Goal: Contribute content

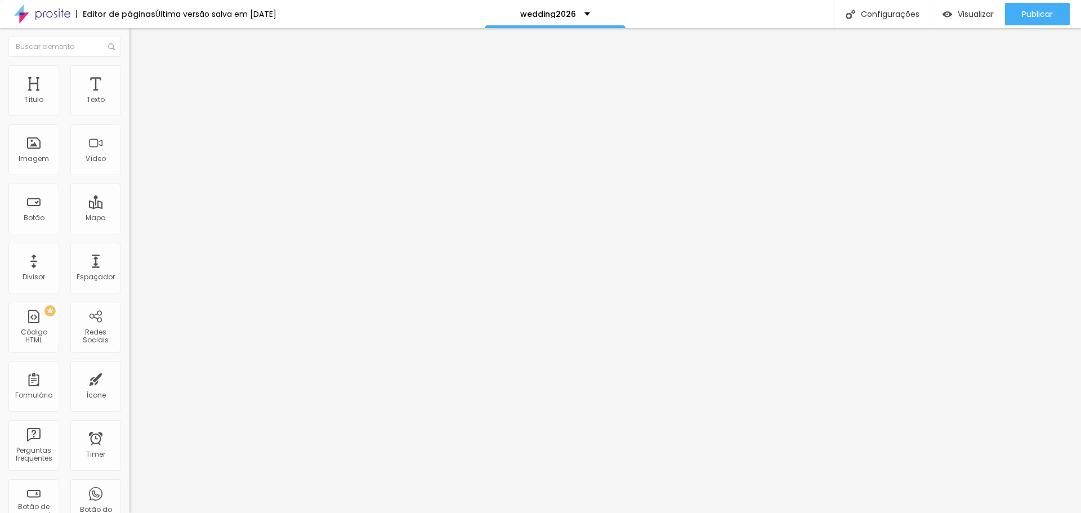
scroll to position [0, 278]
click at [129, 231] on input "[URL][DOMAIN_NAME]" at bounding box center [196, 226] width 135 height 11
drag, startPoint x: 96, startPoint y: 231, endPoint x: 122, endPoint y: 233, distance: 25.9
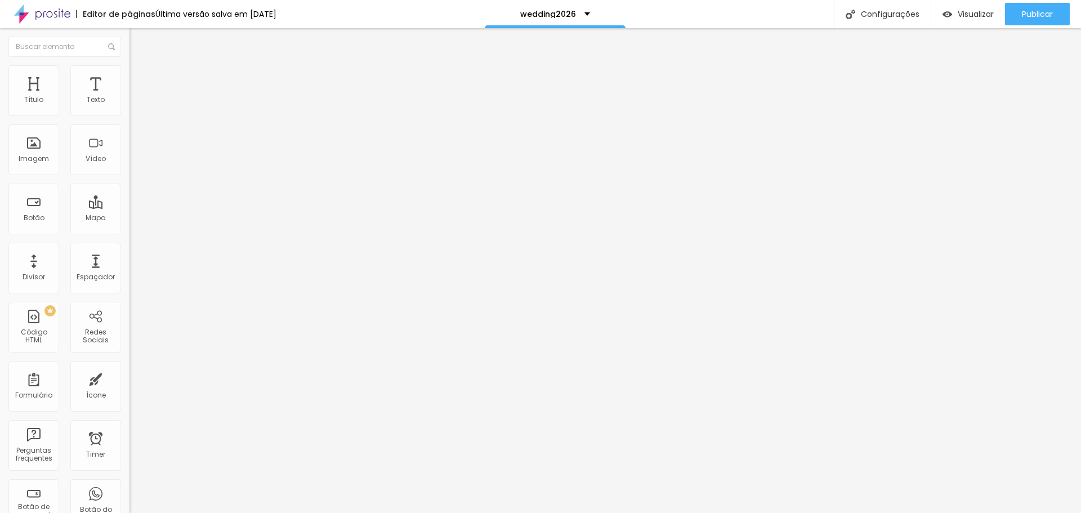
click at [129, 233] on div "Texto CONTRATAR Alinhamento Tamanho Normal Pequeno Normal Grande Link URL [URL]…" at bounding box center [193, 173] width 129 height 171
type input "[URL][DOMAIN_NAME]"
click at [1013, 10] on button "Publicar" at bounding box center [1037, 14] width 65 height 23
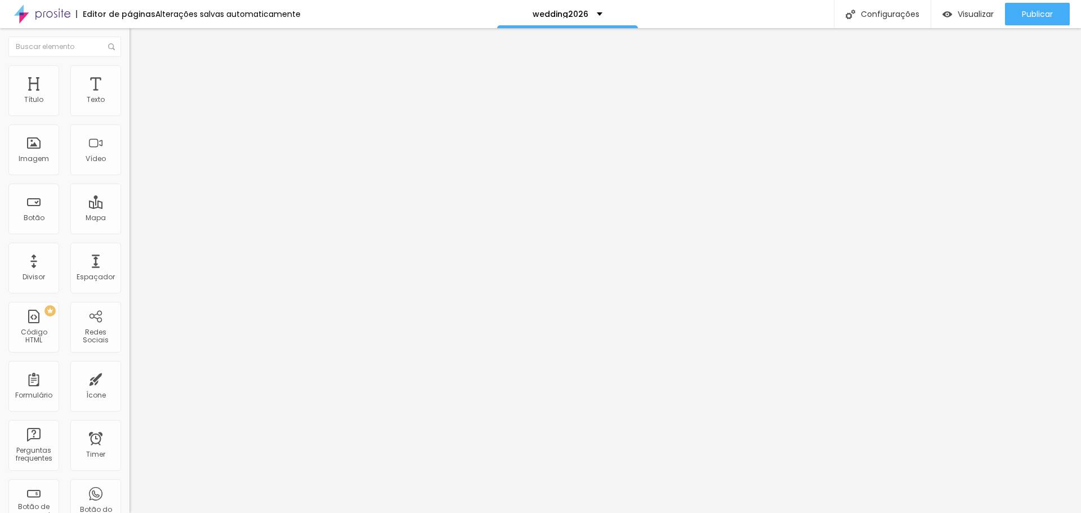
click at [129, 119] on span "Editar perguntas" at bounding box center [161, 115] width 64 height 10
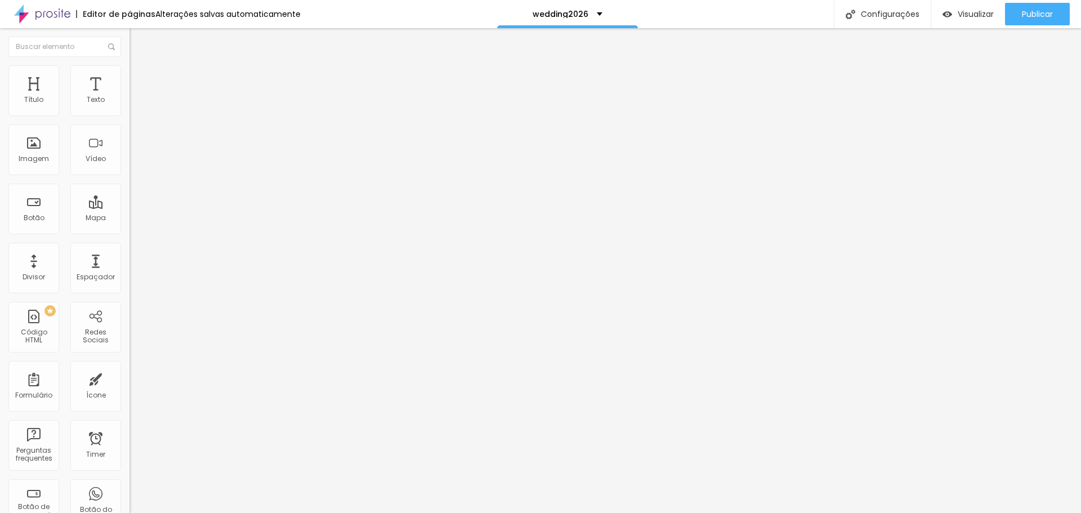
click at [1029, 17] on span "Publicar" at bounding box center [1037, 14] width 31 height 9
drag, startPoint x: 1056, startPoint y: 16, endPoint x: 1019, endPoint y: 1, distance: 40.4
click at [1056, 16] on button "Publicar" at bounding box center [1037, 14] width 65 height 23
